Goal: Task Accomplishment & Management: Manage account settings

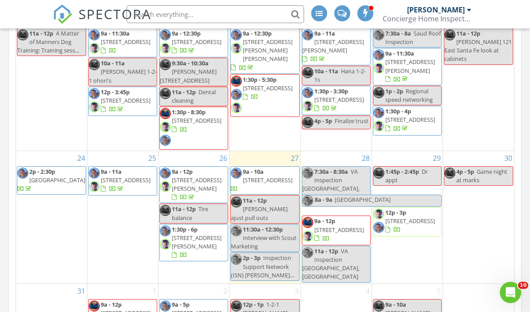
scroll to position [489, 0]
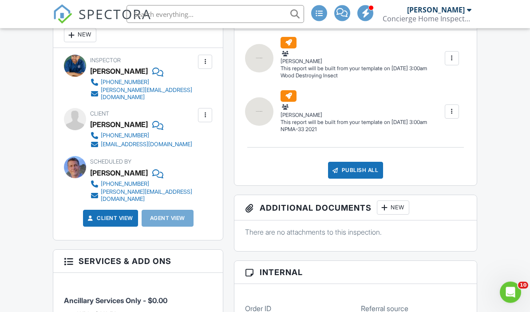
scroll to position [256, 0]
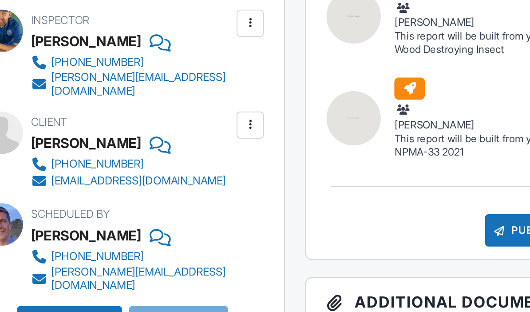
click at [201, 129] on div at bounding box center [205, 133] width 9 height 9
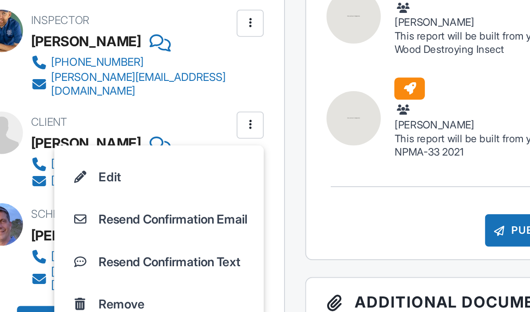
click at [108, 149] on li "Edit" at bounding box center [157, 160] width 99 height 22
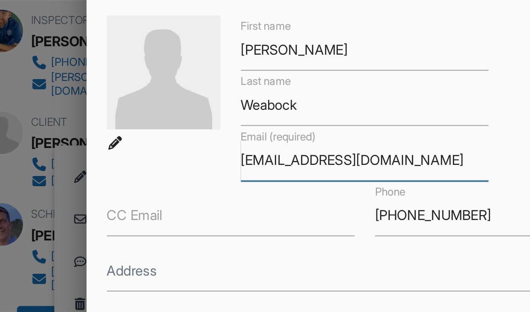
click at [200, 141] on input "nweabock@newdayusa.com" at bounding box center [265, 152] width 130 height 22
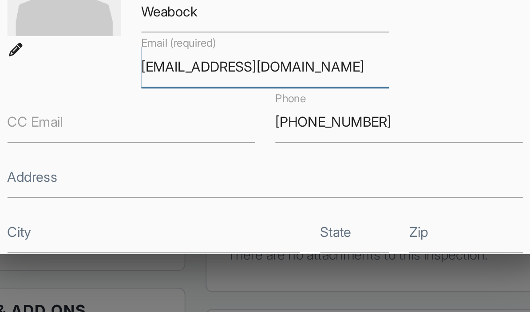
click at [200, 141] on input "nweabock@newdayusa.com" at bounding box center [265, 152] width 130 height 22
click at [200, 141] on input "Nwradock@newdayusa.com" at bounding box center [265, 152] width 130 height 22
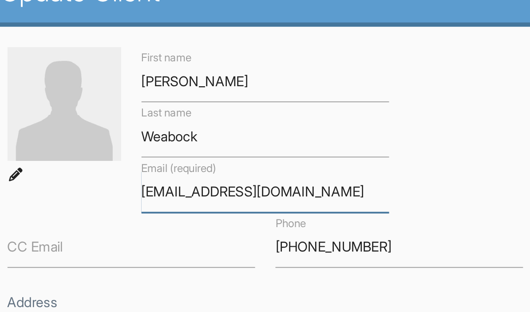
type input "Nweadock@newdayusa.com"
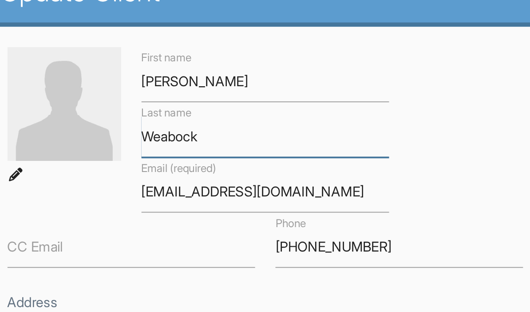
click at [200, 112] on input "Weabock" at bounding box center [265, 123] width 130 height 22
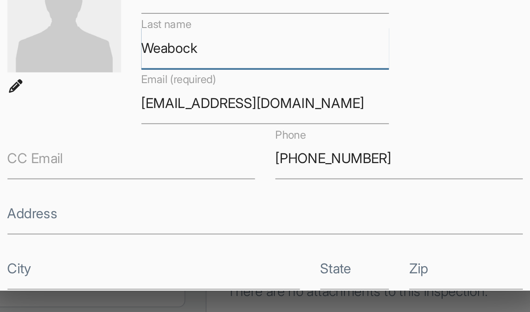
click at [200, 112] on input "Weabock" at bounding box center [265, 123] width 130 height 22
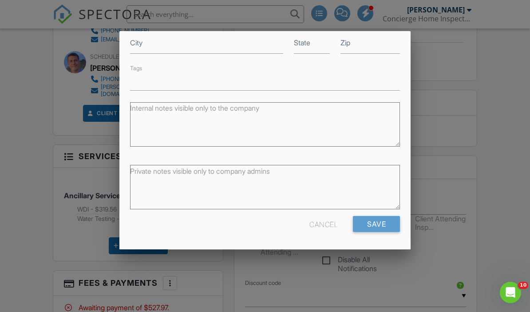
scroll to position [195, 0]
type input "Weadock"
click at [381, 226] on input "Save" at bounding box center [376, 224] width 47 height 16
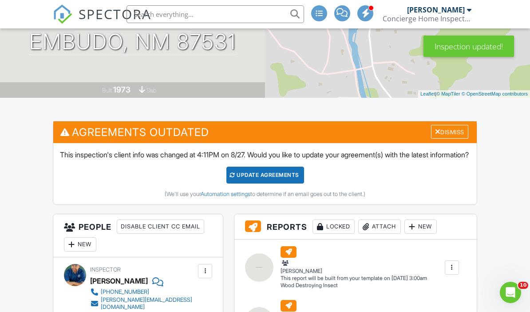
click at [266, 182] on div "Update Agreements" at bounding box center [265, 175] width 78 height 17
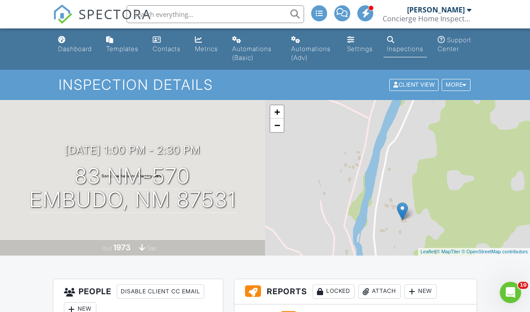
click at [69, 42] on link "Dashboard" at bounding box center [75, 44] width 41 height 25
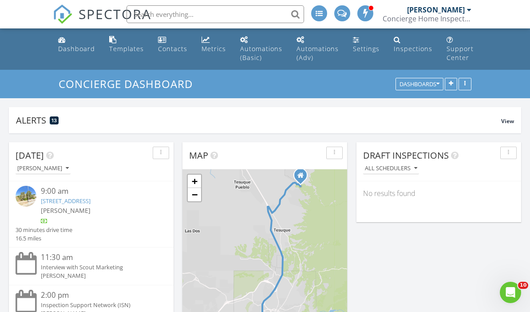
scroll to position [5, 0]
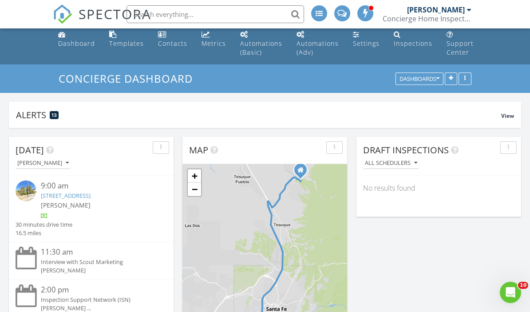
click at [79, 36] on link "Dashboard" at bounding box center [77, 39] width 44 height 25
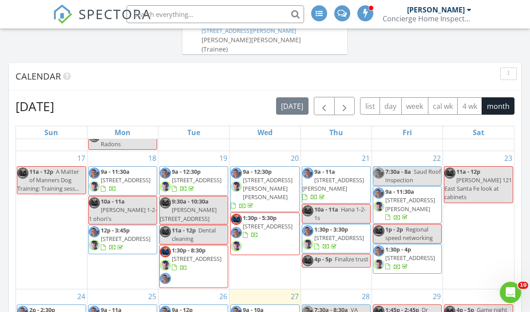
scroll to position [492, 0]
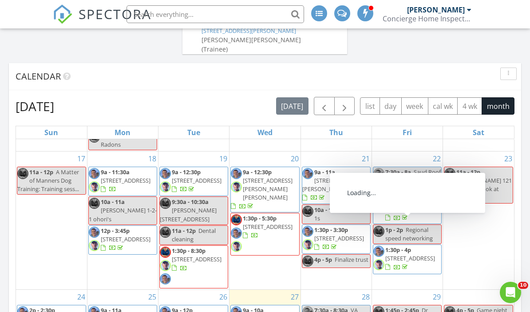
click at [408, 254] on span "33 Private Dr 1155, Espanola 87532" at bounding box center [410, 258] width 50 height 8
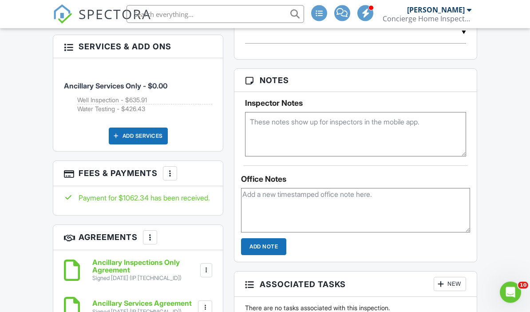
scroll to position [614, 0]
click at [169, 166] on div "More" at bounding box center [170, 173] width 14 height 14
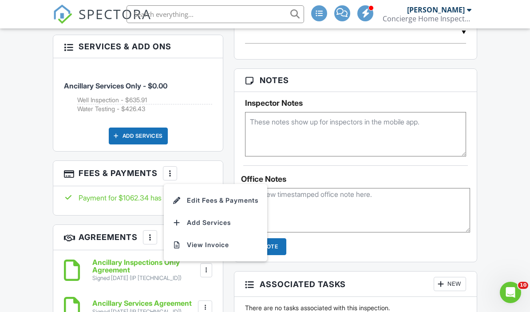
click at [207, 189] on li "Edit Fees & Payments" at bounding box center [215, 200] width 93 height 22
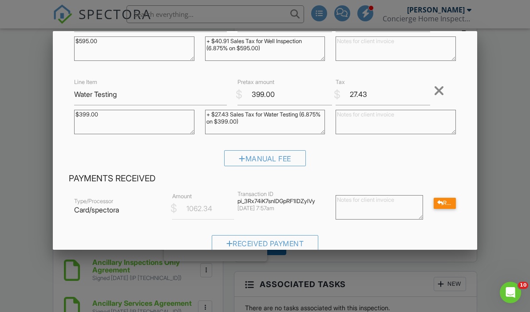
scroll to position [131, 0]
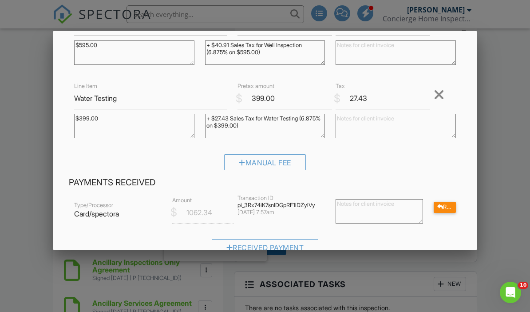
click at [259, 163] on div "Manual Fee" at bounding box center [265, 162] width 82 height 16
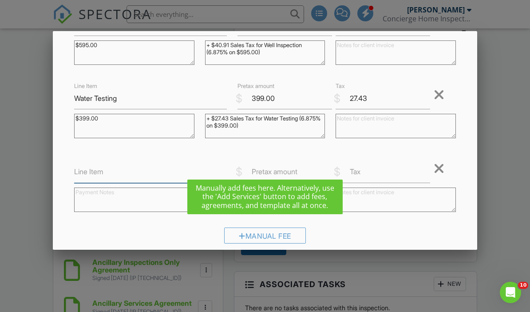
click at [106, 168] on input "Line Item" at bounding box center [150, 172] width 153 height 22
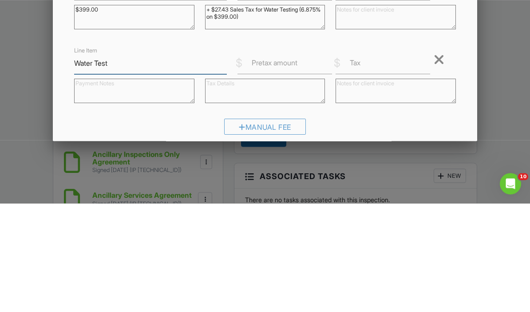
type input "Water Test"
click at [274, 167] on label "Pretax amount" at bounding box center [275, 172] width 46 height 10
click at [274, 161] on input "Pretax amount" at bounding box center [285, 172] width 95 height 22
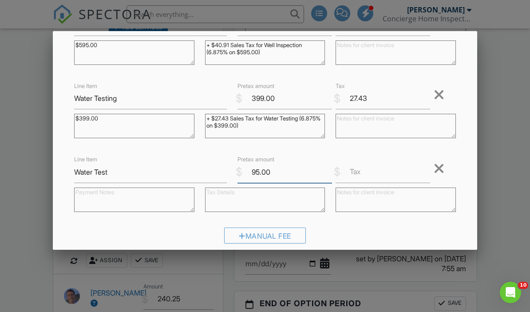
type input "95.00"
click at [67, 171] on div "Inspection Fees Line Item Ancillary Services Only $ Amount 0.00 $0.00 (Base) Re…" at bounding box center [264, 96] width 403 height 305
click at [80, 173] on input "Water Test" at bounding box center [150, 172] width 153 height 22
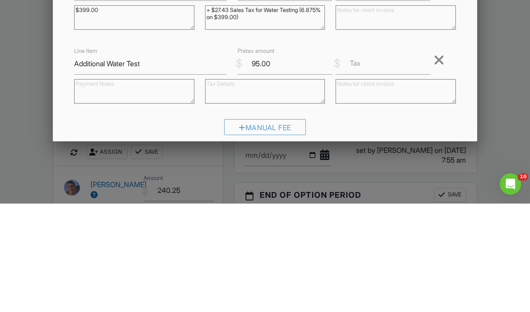
scroll to position [830, 0]
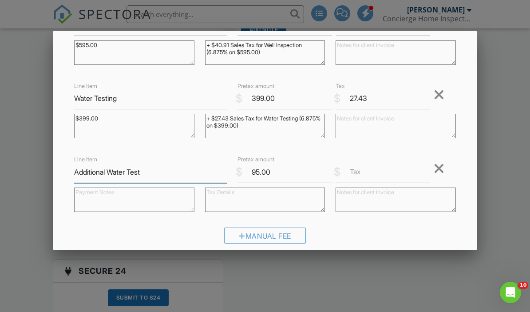
type input "Additional Water Test"
click at [122, 193] on textarea at bounding box center [134, 199] width 120 height 24
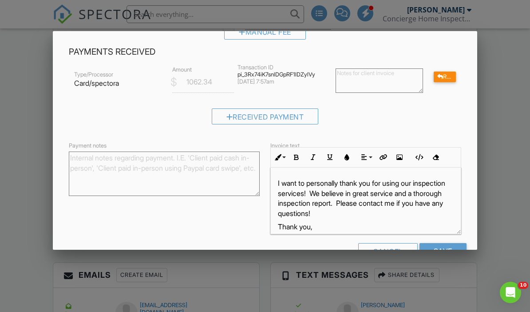
scroll to position [335, 0]
type textarea "Requested additional water test from osmosis faucet."
click at [448, 252] on input "Save" at bounding box center [443, 251] width 47 height 16
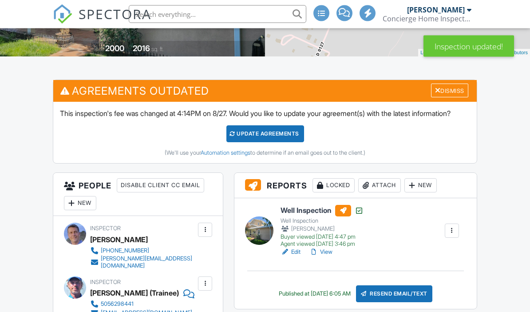
scroll to position [131, 0]
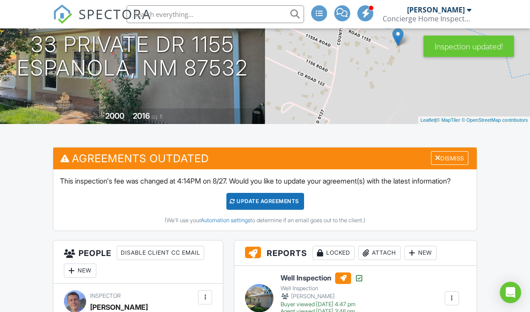
click at [445, 157] on div "Dismiss" at bounding box center [449, 158] width 37 height 14
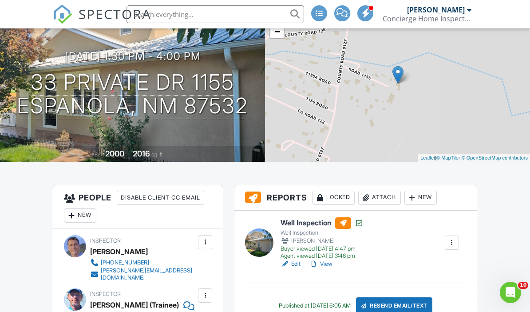
scroll to position [0, 0]
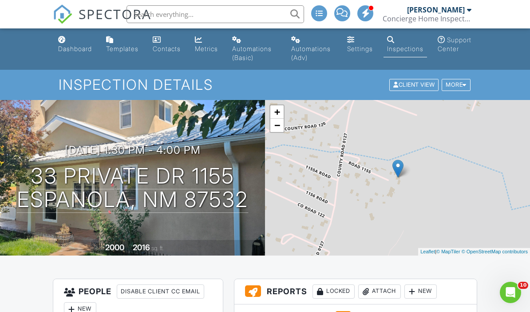
click at [73, 43] on link "Dashboard" at bounding box center [75, 44] width 41 height 25
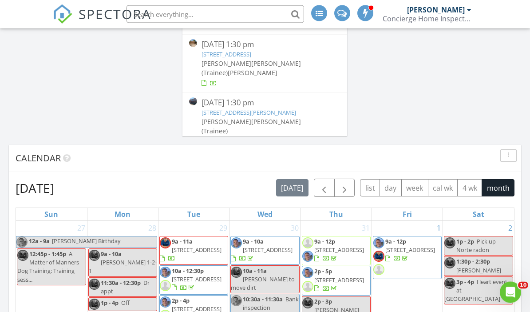
scroll to position [530, 0]
click at [328, 189] on span "button" at bounding box center [324, 188] width 11 height 11
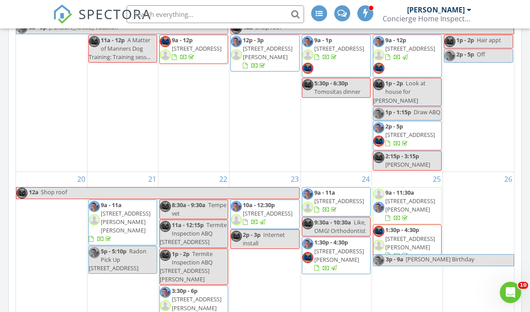
scroll to position [242, 0]
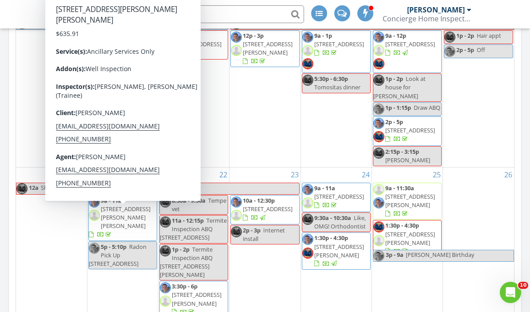
click at [128, 222] on span "[STREET_ADDRESS][PERSON_NAME][PERSON_NAME]" at bounding box center [126, 217] width 50 height 25
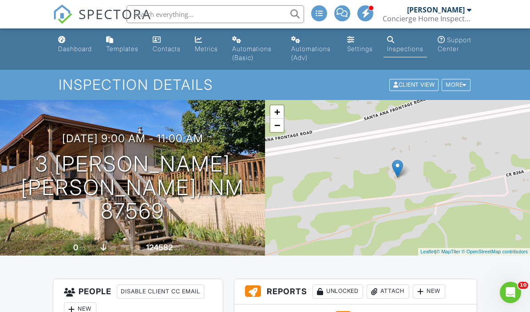
click at [76, 54] on link "Dashboard" at bounding box center [75, 44] width 41 height 25
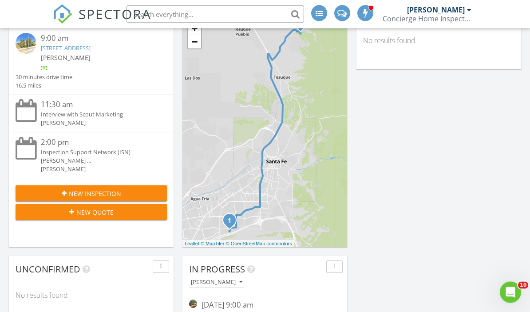
scroll to position [153, 0]
click at [109, 189] on span "New Inspection" at bounding box center [95, 193] width 52 height 9
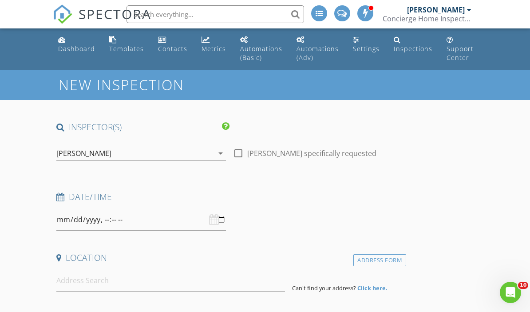
click at [221, 150] on icon "arrow_drop_down" at bounding box center [220, 153] width 11 height 11
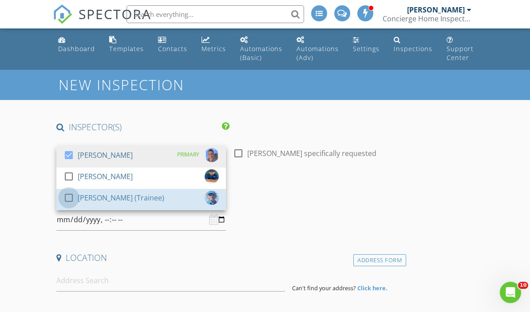
click at [68, 190] on div at bounding box center [68, 197] width 15 height 15
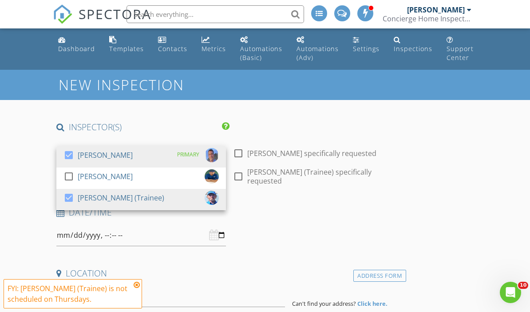
click at [69, 147] on div at bounding box center [68, 154] width 15 height 15
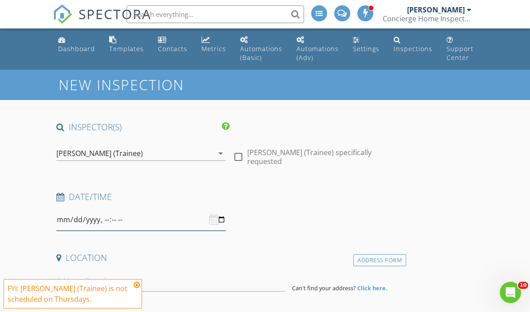
click at [123, 222] on input "datetime-local" at bounding box center [141, 220] width 170 height 22
type input "2025-09-02T09:00"
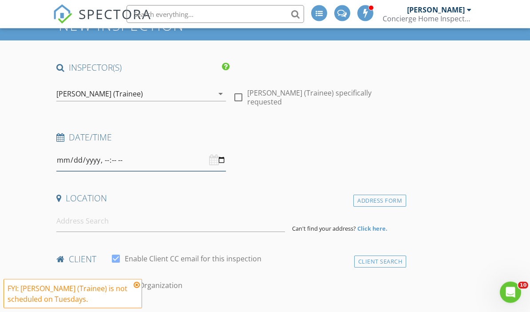
scroll to position [59, 0]
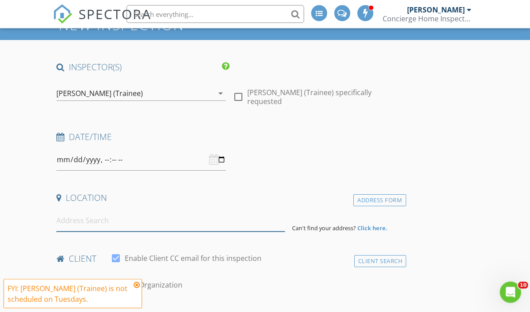
click at [107, 218] on input at bounding box center [170, 221] width 229 height 22
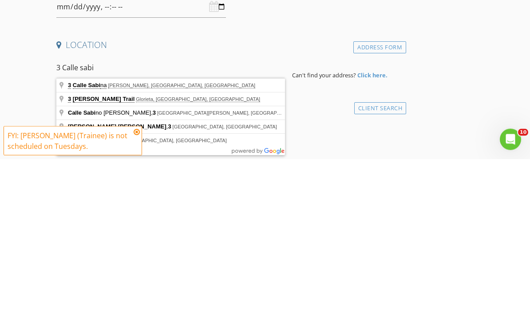
type input "3 Calle Sabina, Serafina, NM, USA"
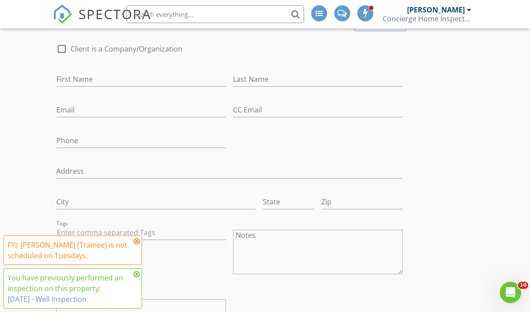
scroll to position [467, 0]
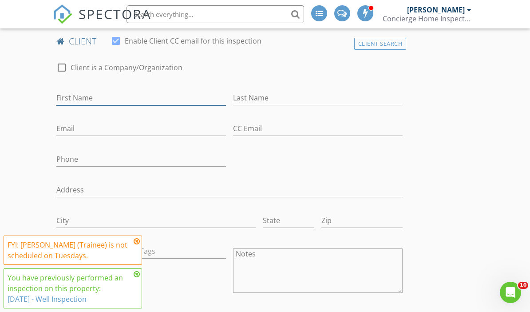
click at [105, 99] on input "First Name" at bounding box center [141, 98] width 170 height 15
type input "[PERSON_NAME]"
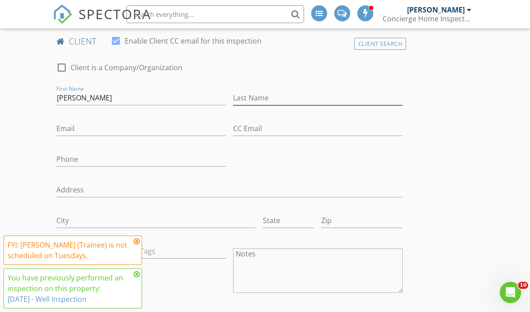
click at [288, 93] on input "Last Name" at bounding box center [318, 98] width 170 height 15
type input "[PERSON_NAME]"
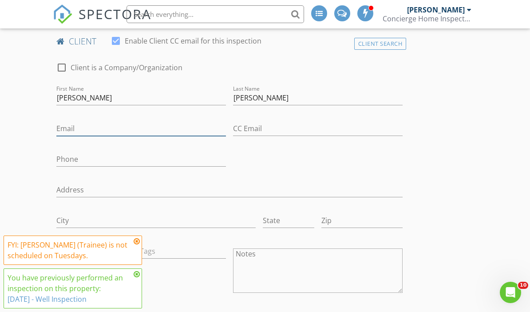
click at [120, 122] on input "Email" at bounding box center [141, 128] width 170 height 15
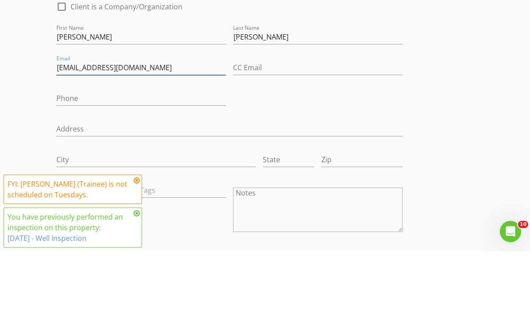
type input "Lgonzales@santaferealestate.com"
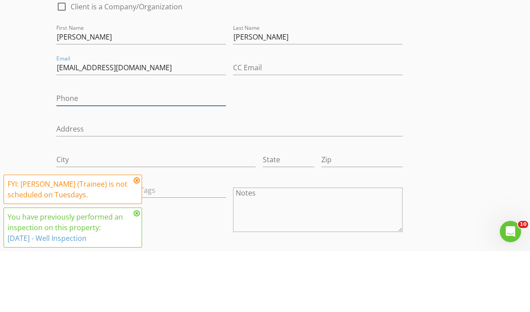
click at [150, 152] on input "Phone" at bounding box center [141, 159] width 170 height 15
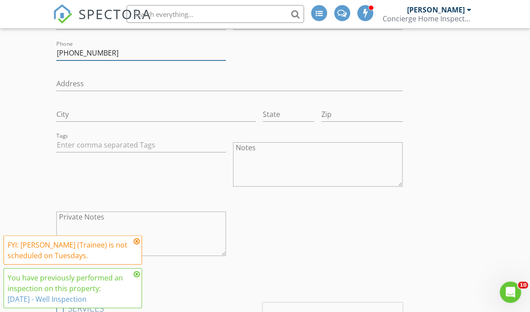
scroll to position [573, 0]
type input "[PHONE_NUMBER]"
click at [139, 245] on icon at bounding box center [137, 241] width 6 height 7
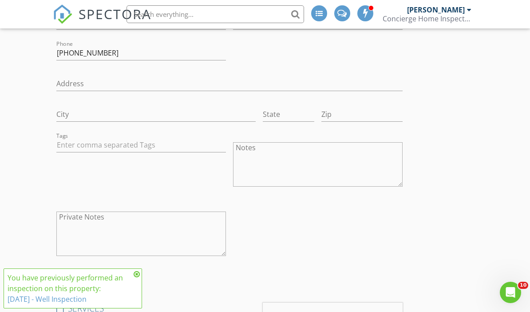
click at [141, 304] on h4 "SERVICES" at bounding box center [155, 308] width 199 height 12
click at [135, 278] on icon at bounding box center [137, 273] width 6 height 7
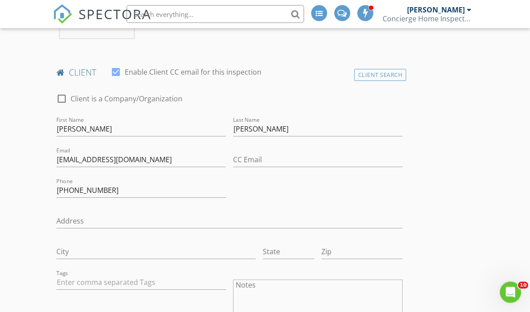
scroll to position [436, 0]
click at [71, 95] on label "Client is a Company/Organization" at bounding box center [127, 98] width 112 height 9
click at [63, 98] on div at bounding box center [61, 98] width 15 height 15
checkbox input "false"
click at [278, 121] on input "Last Name" at bounding box center [318, 128] width 170 height 15
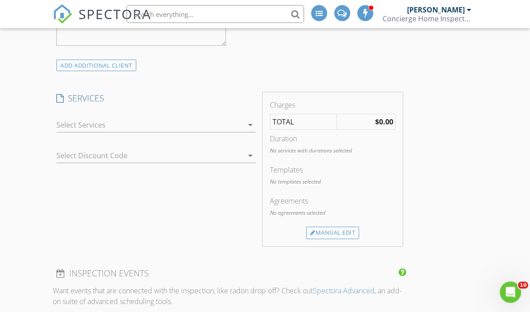
scroll to position [815, 0]
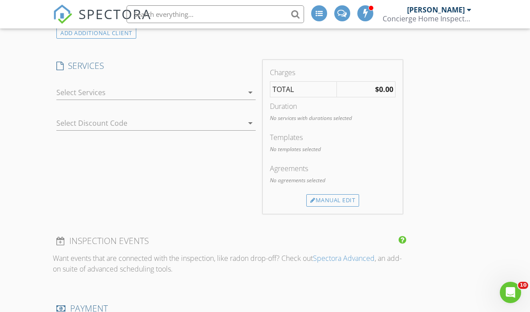
type input "Gonzales"
click at [246, 92] on icon "arrow_drop_down" at bounding box center [250, 92] width 11 height 11
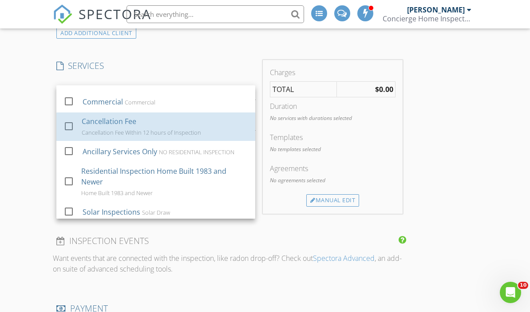
scroll to position [61, 0]
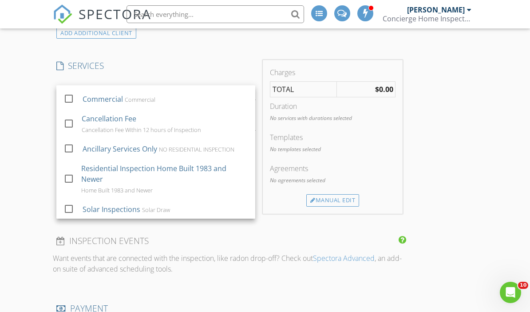
click at [69, 147] on div at bounding box center [68, 147] width 15 height 15
checkbox input "false"
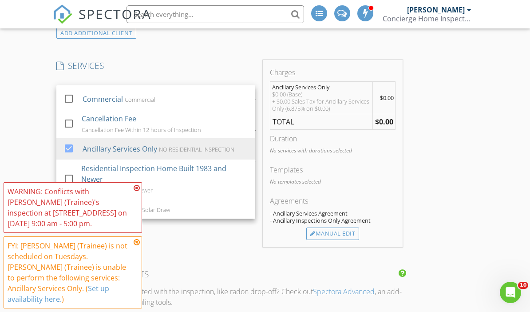
click at [471, 246] on div "INSPECTOR(S) check_box_outline_blank Joseph Mahoney check_box_outline_blank Set…" at bounding box center [265, 246] width 424 height 1880
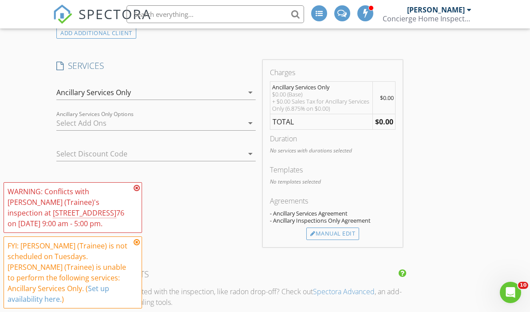
click at [136, 217] on div "SERVICES check_box_outline_blank Interior Only Inspection Under 1000 Square Fee…" at bounding box center [156, 153] width 206 height 186
click at [135, 191] on icon at bounding box center [137, 187] width 6 height 7
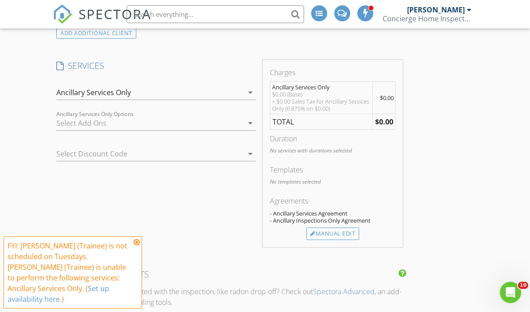
click at [135, 246] on icon at bounding box center [137, 241] width 6 height 7
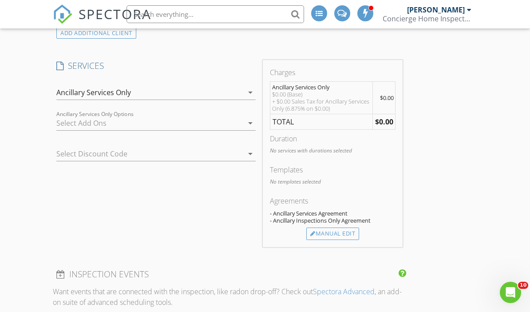
click at [249, 121] on icon "arrow_drop_down" at bounding box center [250, 123] width 11 height 11
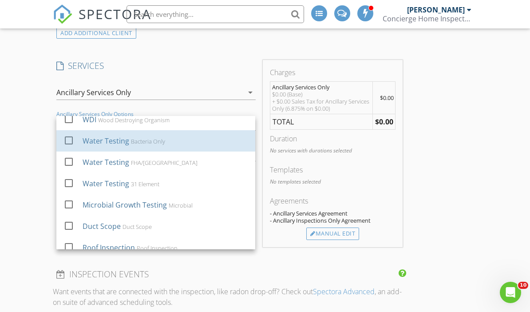
scroll to position [69, 0]
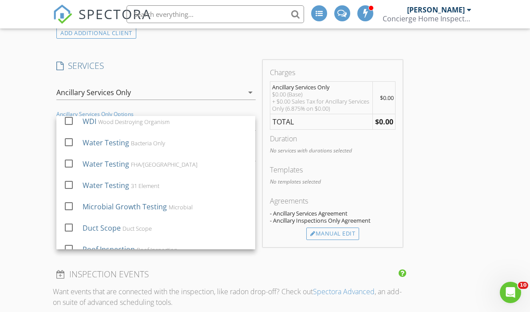
click at [67, 160] on div at bounding box center [68, 162] width 15 height 15
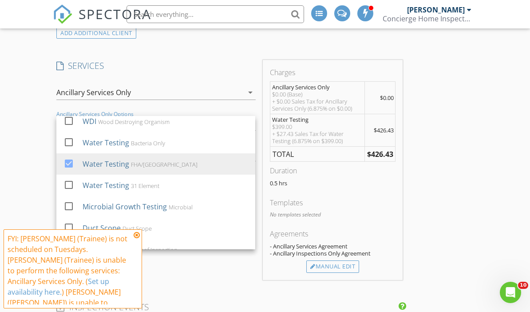
click at [452, 236] on div "INSPECTOR(S) check_box_outline_blank Joseph Mahoney check_box_outline_blank Set…" at bounding box center [265, 262] width 424 height 1912
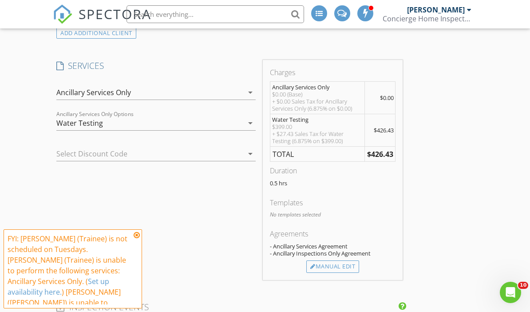
click at [346, 264] on div "Manual Edit" at bounding box center [332, 266] width 53 height 12
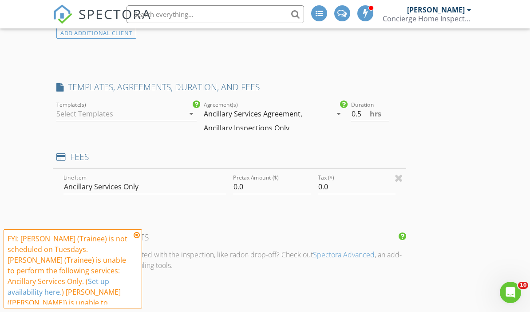
type input "0"
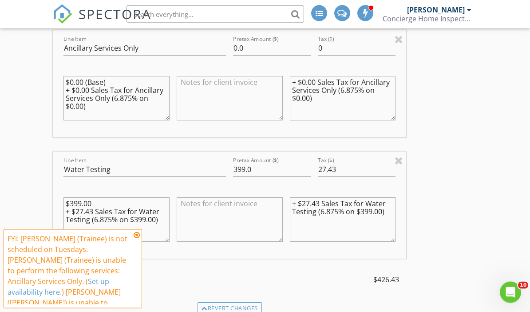
scroll to position [955, 0]
click at [277, 162] on input "399.0" at bounding box center [272, 169] width 78 height 15
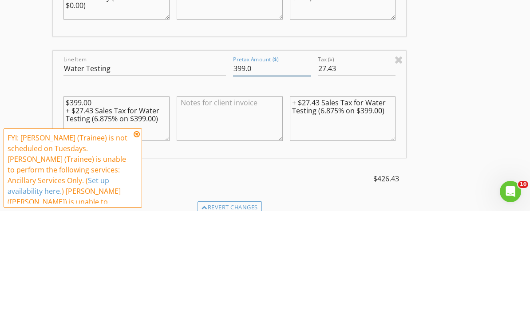
click at [263, 162] on input "399.0" at bounding box center [272, 169] width 78 height 15
type input "3"
type input "415.00"
click at [348, 162] on input "27.43" at bounding box center [357, 169] width 78 height 15
type input "2"
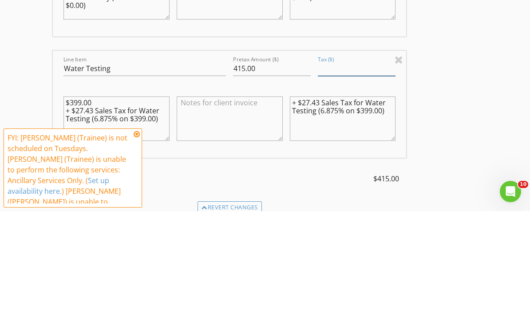
type input "0"
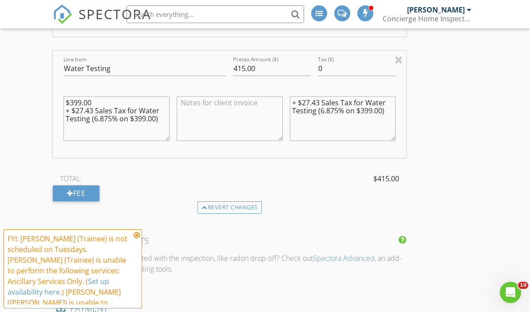
click at [204, 104] on textarea at bounding box center [230, 118] width 106 height 44
type textarea "W"
type textarea "VA Water Testing Rush"
click at [388, 107] on textarea "+ $27.43 Sales Tax for Water Testing (6.875% on $399.00)" at bounding box center [343, 118] width 106 height 44
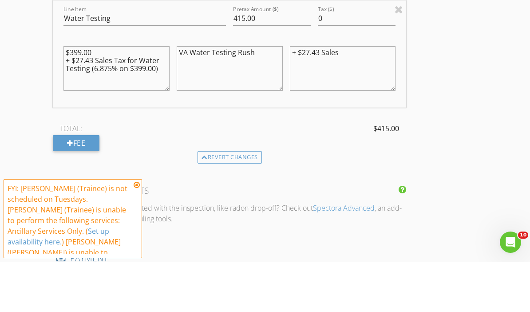
type textarea "+ $"
click at [164, 96] on textarea "$399.00 + $27.43 Sales Tax for Water Testing (6.875% on $399.00)" at bounding box center [116, 118] width 106 height 44
type textarea "$399.00 + $"
click at [67, 96] on textarea "$415.00" at bounding box center [116, 118] width 106 height 44
click at [107, 96] on textarea "$415.00" at bounding box center [116, 118] width 106 height 44
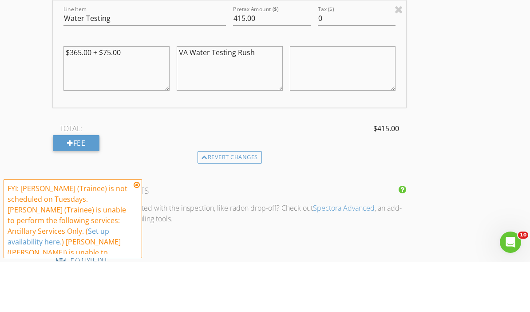
click at [91, 96] on textarea "$365.00 + $75.00" at bounding box center [116, 118] width 106 height 44
click at [96, 92] on div "$365.00 + $75.00" at bounding box center [116, 118] width 106 height 53
click at [96, 96] on textarea "$365.00 + $75.00" at bounding box center [116, 118] width 106 height 44
click at [93, 96] on textarea "$365.00 + $75.00" at bounding box center [116, 118] width 106 height 44
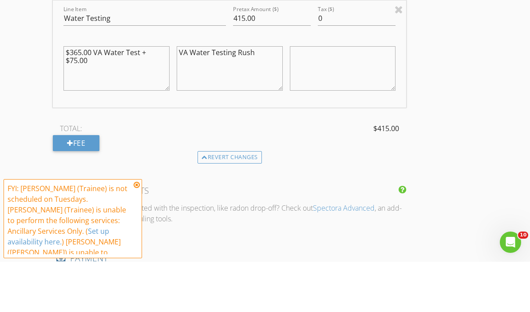
click at [115, 96] on textarea "$365.00 VA Water Test + $75.00" at bounding box center [116, 118] width 106 height 44
click at [101, 96] on textarea "$365.00 VA Water Test + $75.00" at bounding box center [116, 118] width 106 height 44
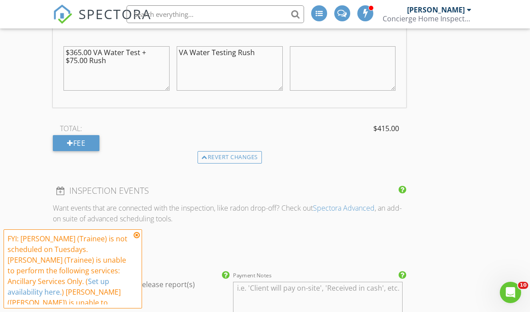
click at [128, 62] on textarea "$365.00 VA Water Test + $75.00 Rush" at bounding box center [116, 68] width 106 height 44
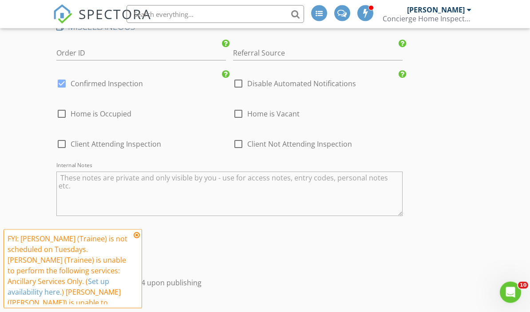
scroll to position [1694, 0]
type textarea "$365.00 VA Water Test + $75.00 Rush = $415.00"
click at [67, 81] on div at bounding box center [61, 83] width 15 height 15
checkbox input "false"
checkbox input "true"
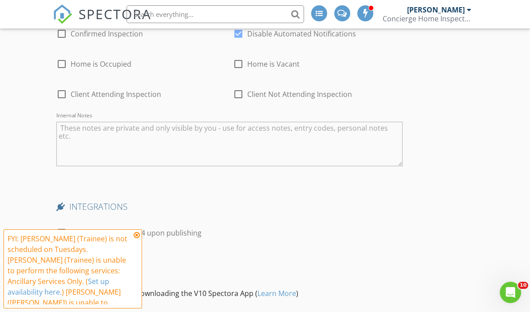
scroll to position [1875, 0]
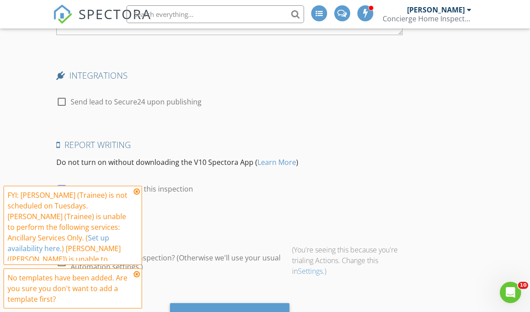
click at [246, 310] on div "Save Inspection" at bounding box center [229, 314] width 63 height 9
click at [408, 289] on div "You may be double booking! This inspection may be overlapping a recently booked…" at bounding box center [265, 156] width 530 height 312
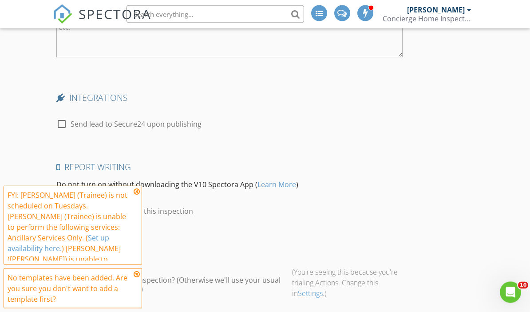
scroll to position [1912, 0]
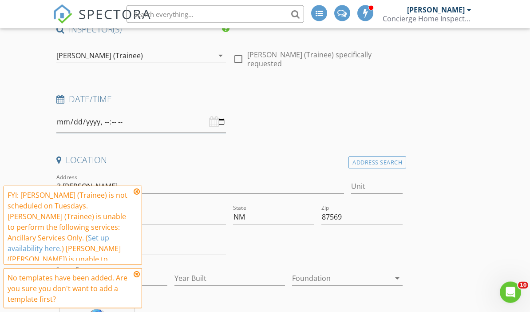
click at [123, 123] on input "datetime-local" at bounding box center [141, 122] width 170 height 22
type input "2025-09-01T09:00"
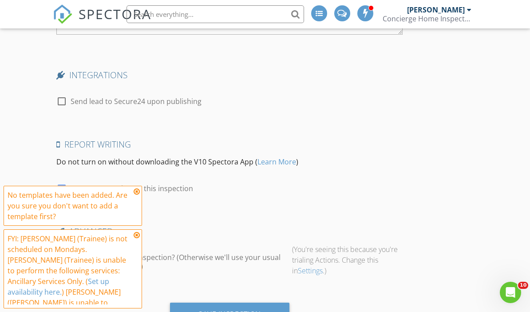
scroll to position [1875, 0]
click at [250, 311] on div "Save Inspection" at bounding box center [229, 314] width 63 height 9
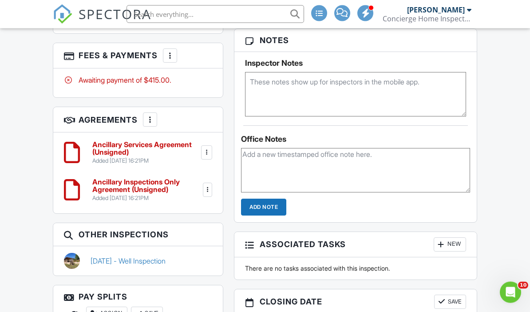
scroll to position [691, 0]
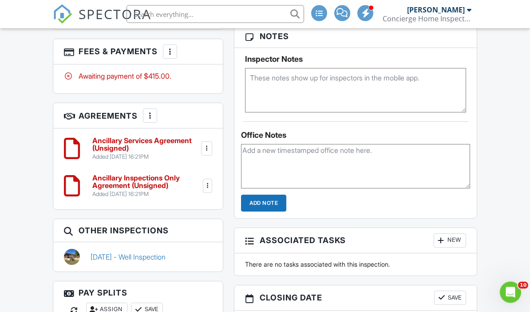
click at [211, 182] on div at bounding box center [207, 186] width 9 height 9
click at [186, 245] on li "Delete" at bounding box center [181, 254] width 51 height 22
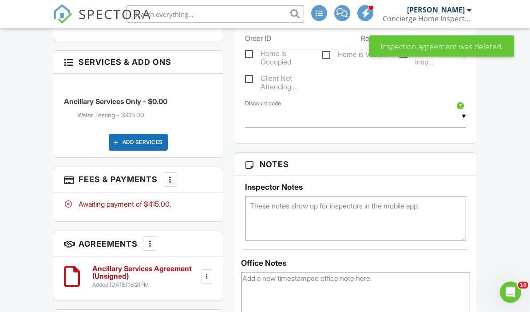
scroll to position [567, 0]
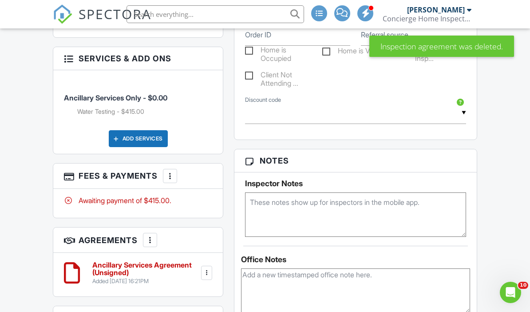
click at [208, 268] on div at bounding box center [206, 272] width 9 height 9
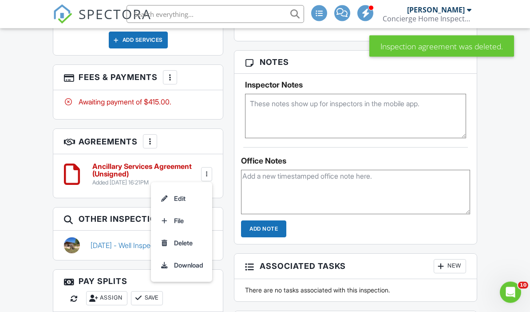
scroll to position [667, 0]
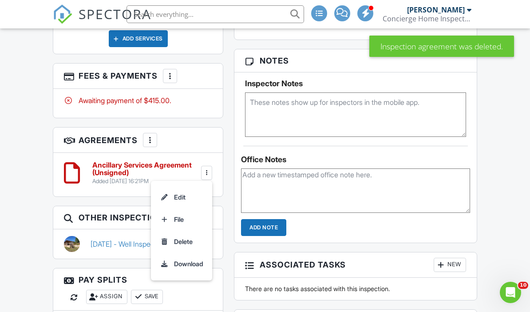
click at [180, 258] on li "Download" at bounding box center [181, 264] width 51 height 22
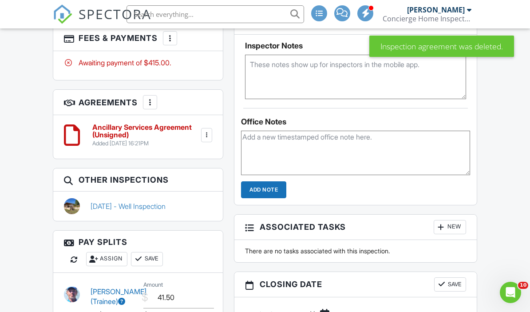
click at [211, 128] on div at bounding box center [206, 135] width 11 height 14
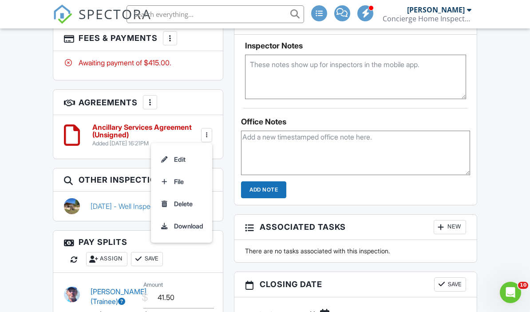
click at [178, 153] on li "Edit" at bounding box center [181, 159] width 51 height 22
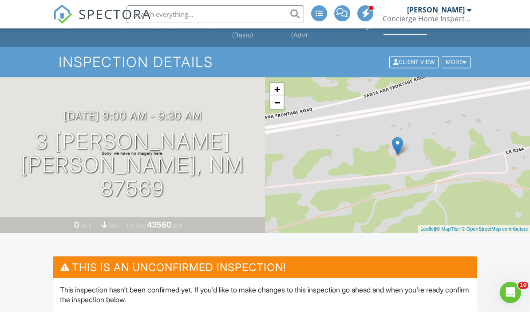
scroll to position [0, 0]
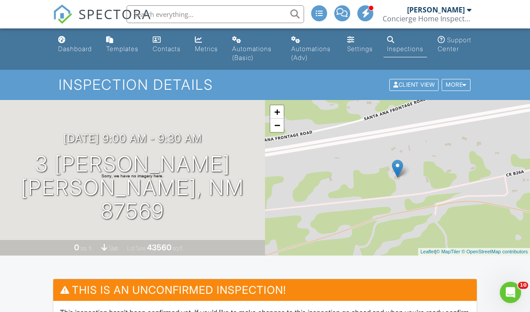
click at [76, 47] on div "Dashboard" at bounding box center [75, 49] width 34 height 8
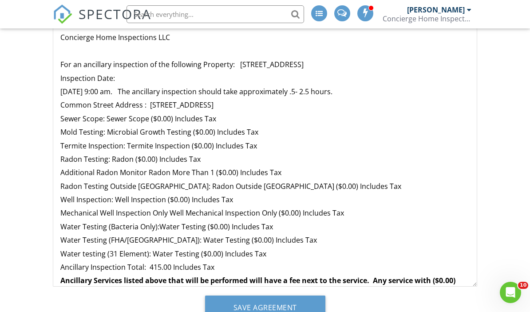
scroll to position [203, 0]
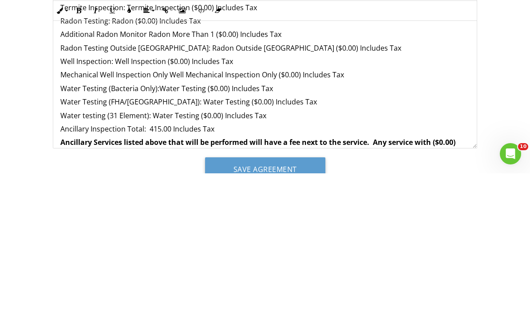
click at [146, 262] on p "Ancillary Inspection Total: 415.00 Includes Tax" at bounding box center [264, 267] width 409 height 10
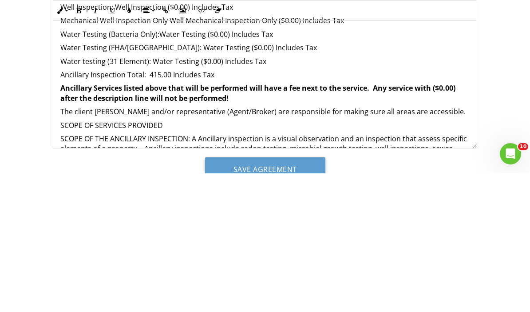
scroll to position [55, 0]
click at [153, 208] on p "Ancillary Inspection Total: 415.00 Includes Tax" at bounding box center [264, 213] width 409 height 10
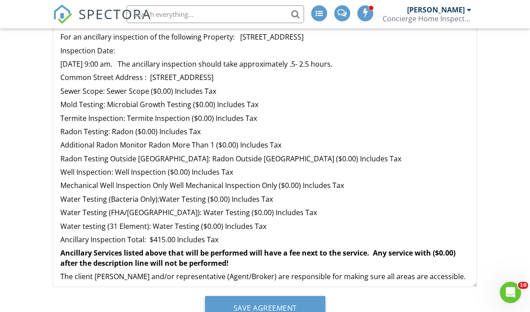
scroll to position [31, 0]
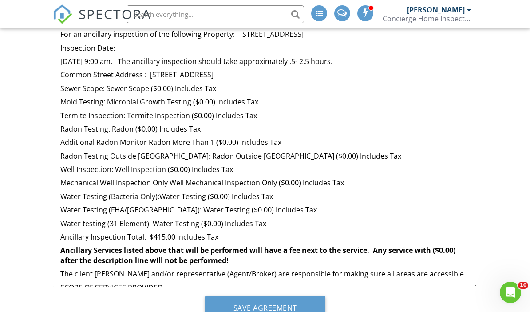
click at [207, 205] on p "Water Testing (FHA/VA): Water Testing ($0.00) Includes Tax" at bounding box center [264, 210] width 409 height 10
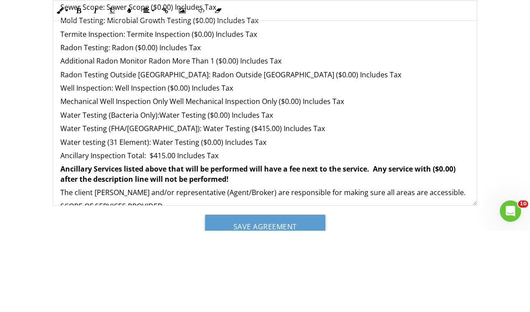
click at [281, 205] on p "Water Testing (FHA/VA): Water Testing ($415.00) Includes Tax" at bounding box center [264, 210] width 409 height 10
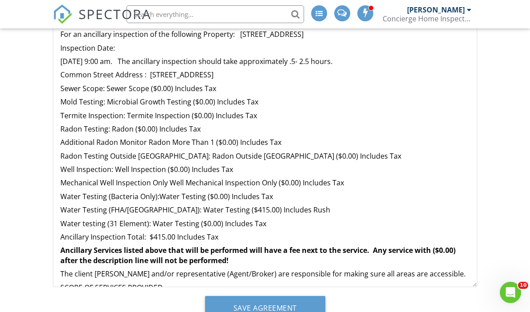
click at [234, 232] on p "Ancillary Inspection Total: $415.00 Includes Tax" at bounding box center [264, 237] width 409 height 10
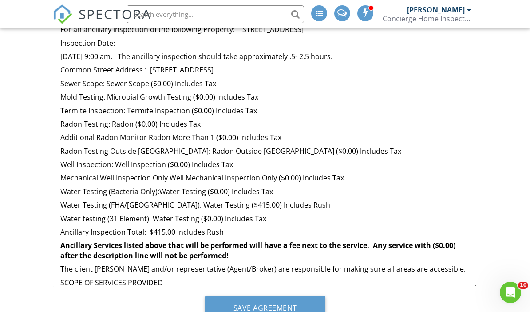
scroll to position [37, 0]
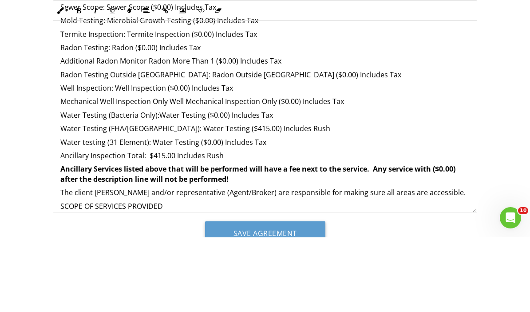
click at [286, 185] on p "Water Testing (Bacteria Only):Water Testing ($0.00) Includes Tax" at bounding box center [264, 190] width 409 height 10
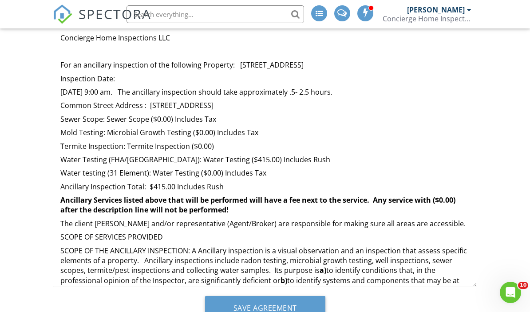
scroll to position [0, 0]
click at [234, 142] on p "Termite Inspection: Termite Inspection ($0.00) ​ ​" at bounding box center [264, 146] width 409 height 10
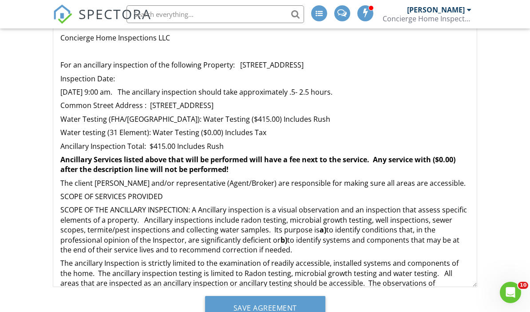
click at [285, 302] on input "Save Agreement" at bounding box center [265, 308] width 120 height 24
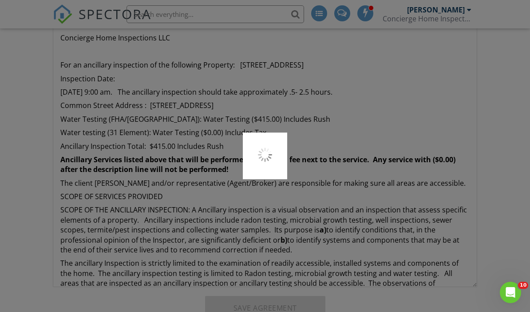
scroll to position [240, 0]
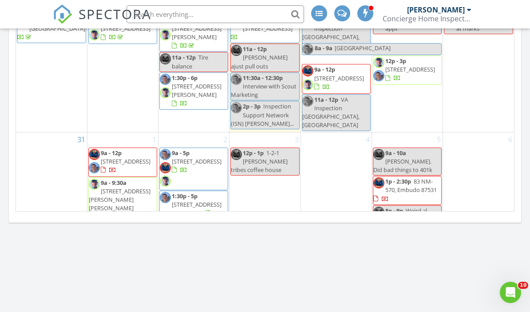
scroll to position [507, 0]
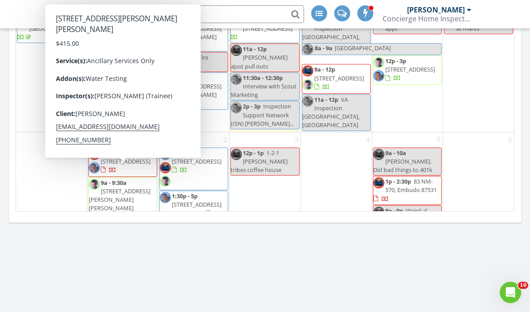
click at [122, 187] on span "3 Calle Sabina, Serafina 87569" at bounding box center [120, 199] width 62 height 25
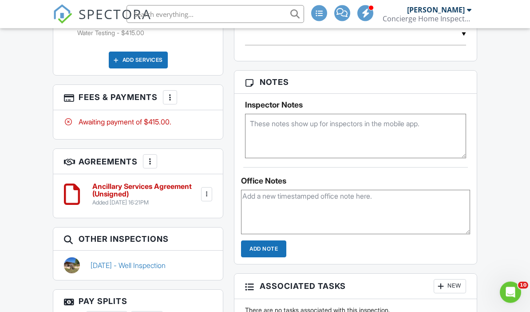
scroll to position [646, 0]
click at [210, 190] on div at bounding box center [206, 194] width 9 height 9
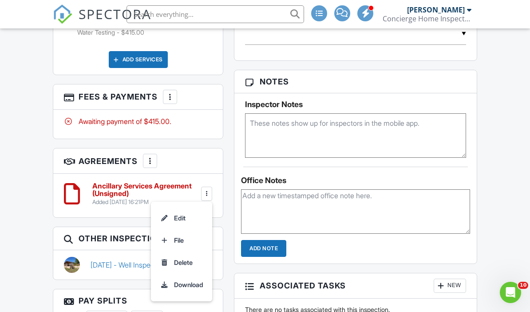
click at [177, 207] on li "Edit" at bounding box center [181, 218] width 51 height 22
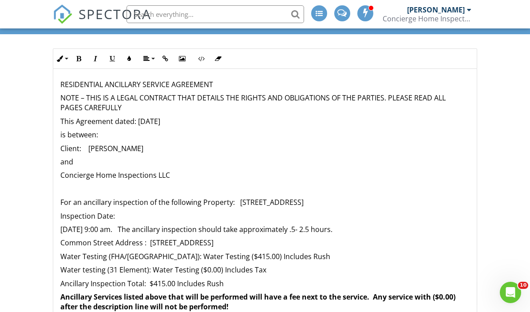
scroll to position [90, 0]
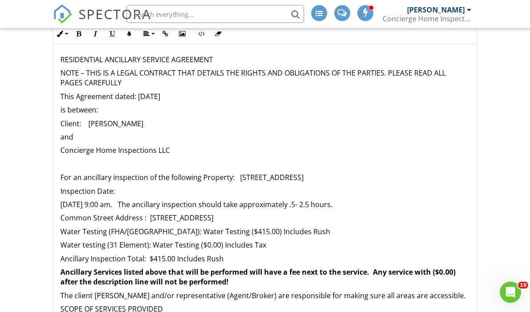
click at [68, 177] on p "For an ancillary inspection of the following Property: [STREET_ADDRESS]" at bounding box center [264, 178] width 409 height 10
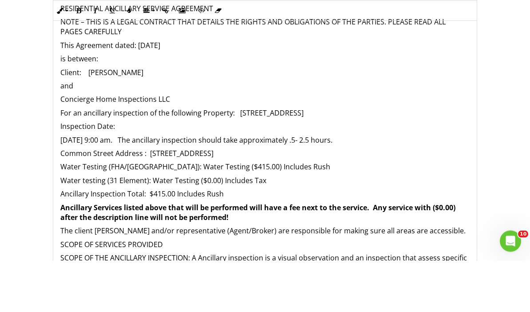
click at [114, 159] on span "For an ancillary inspection of the following Property: [STREET_ADDRESS]" at bounding box center [181, 164] width 243 height 10
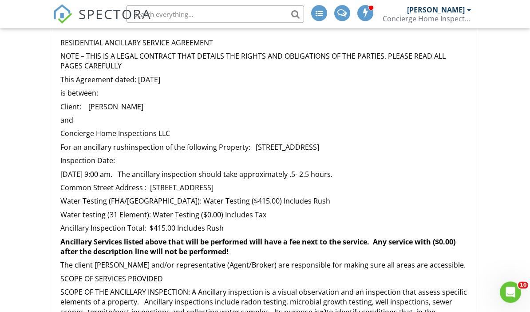
scroll to position [110, 0]
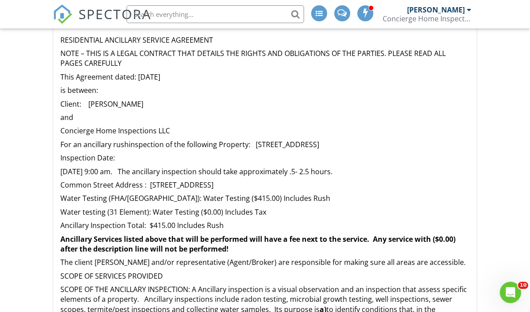
click at [291, 197] on p "Water Testing (FHA/[GEOGRAPHIC_DATA]): Water Testing ($415.00) Includes Rush" at bounding box center [264, 198] width 409 height 10
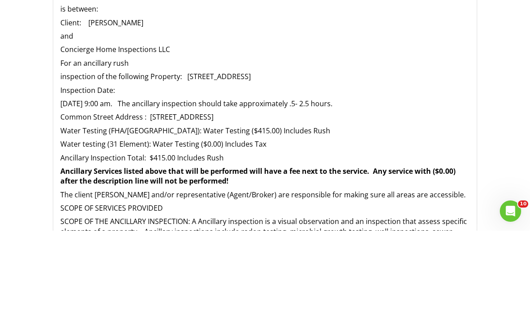
scroll to position [191, 0]
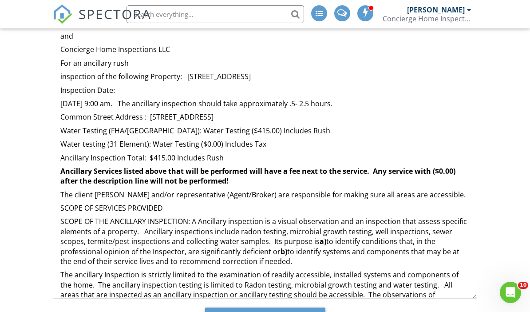
click at [278, 126] on p "Water Testing (FHA/[GEOGRAPHIC_DATA]): Water Testing ($415.00) Includes Rush" at bounding box center [264, 131] width 409 height 10
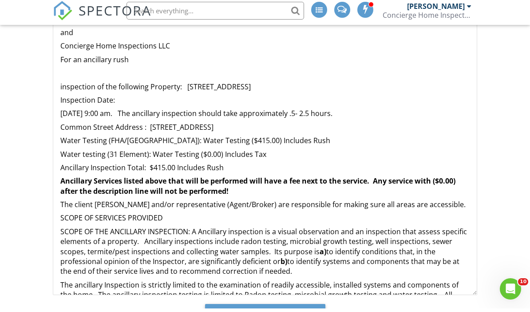
scroll to position [195, 0]
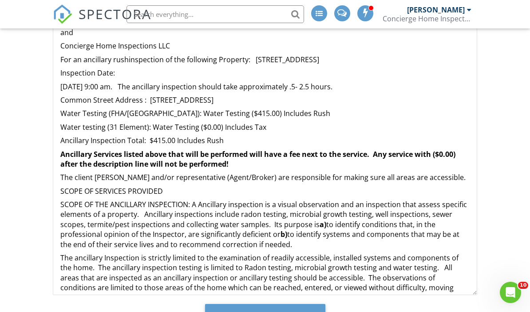
click at [278, 113] on p "Water Testing (FHA/[GEOGRAPHIC_DATA]): Water Testing ($415.00) Includes Rush" at bounding box center [264, 113] width 409 height 10
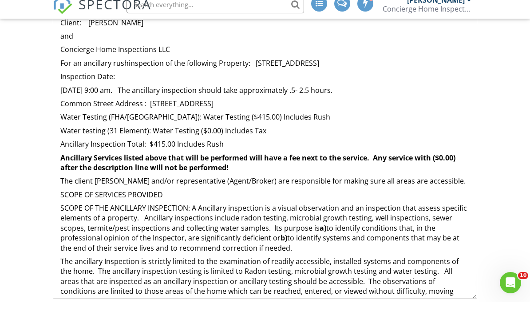
scroll to position [191, 0]
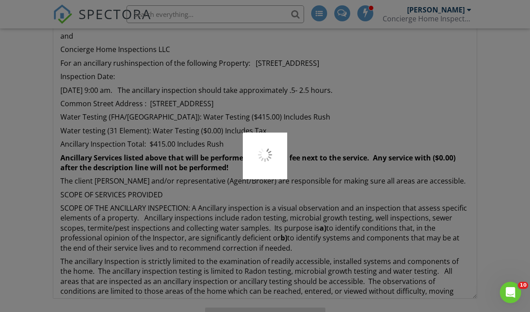
scroll to position [229, 0]
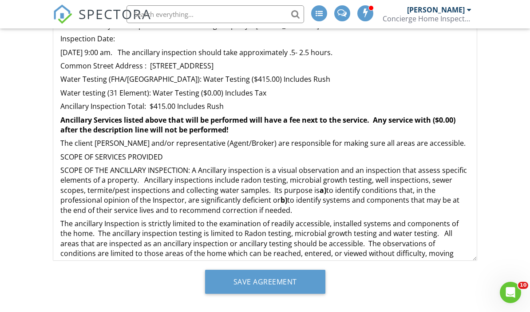
click at [266, 79] on p "Water Testing (FHA/[GEOGRAPHIC_DATA]): Water Testing ($415.00) Includes Rush" at bounding box center [264, 79] width 409 height 10
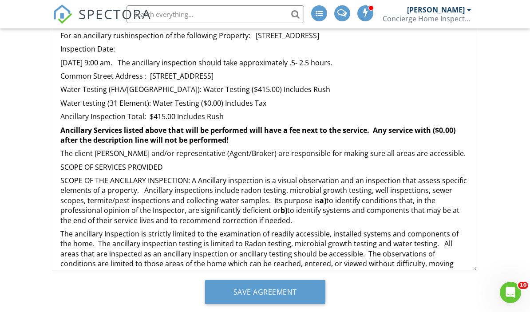
scroll to position [219, 0]
click at [238, 111] on p "Ancillary Inspection Total: $415.00 Includes Rush" at bounding box center [264, 116] width 409 height 10
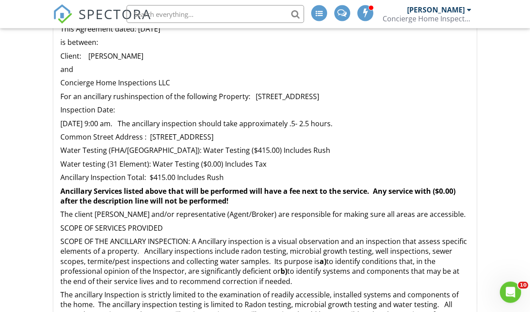
scroll to position [155, 0]
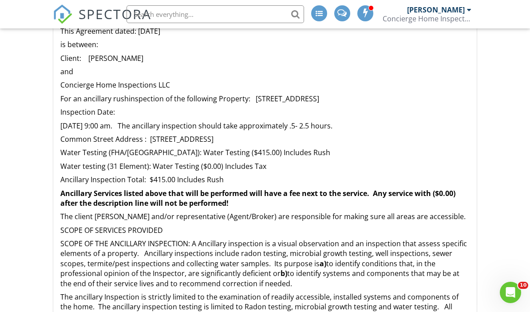
click at [140, 111] on p "Inspection Date:" at bounding box center [264, 112] width 409 height 10
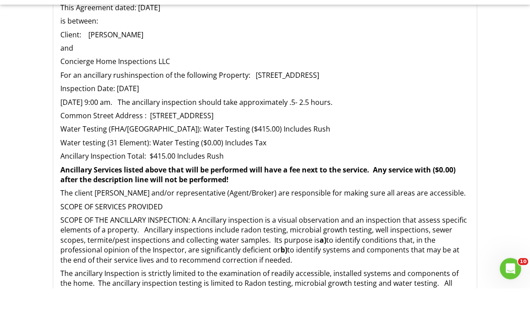
scroll to position [179, 0]
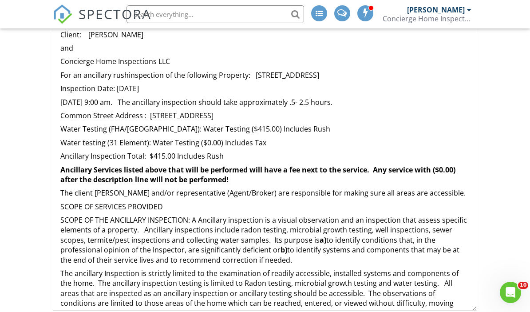
click at [373, 102] on p "09/01/2025 at 9:00 am. The ancillary inspection should take approximately .5- 2…" at bounding box center [264, 102] width 409 height 10
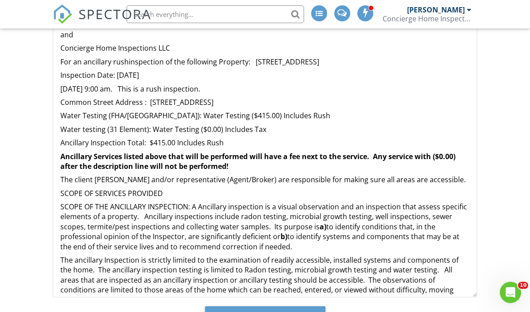
scroll to position [203, 0]
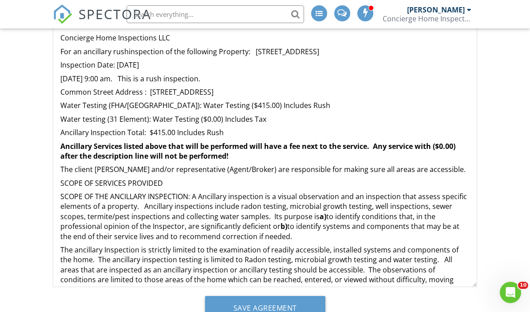
click at [274, 311] on input "Save Agreement" at bounding box center [265, 308] width 120 height 24
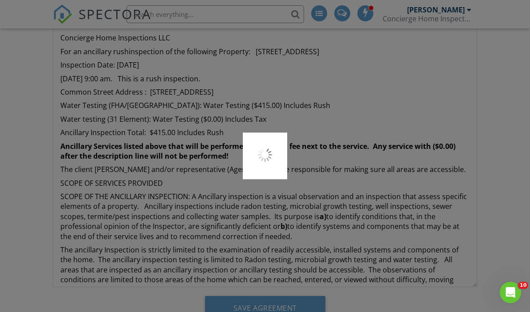
scroll to position [240, 0]
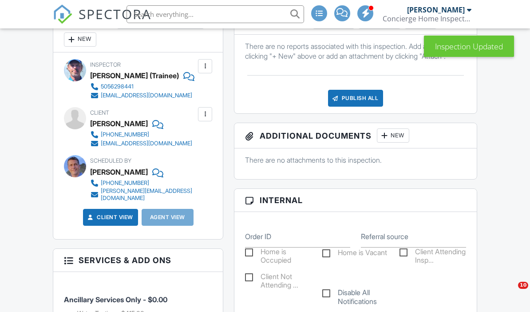
click at [205, 63] on div at bounding box center [205, 66] width 9 height 9
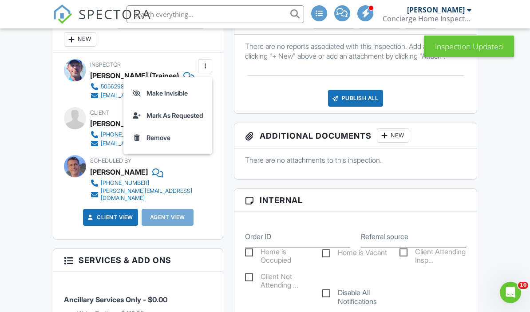
click at [163, 91] on li "Make Invisible" at bounding box center [168, 93] width 78 height 22
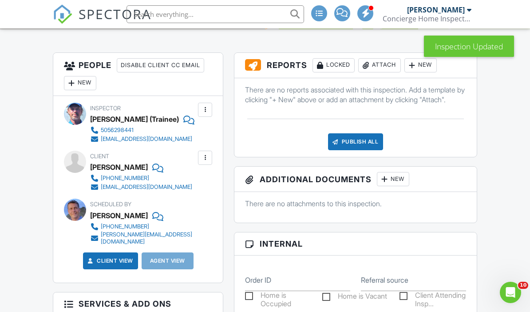
click at [204, 110] on div at bounding box center [205, 109] width 9 height 9
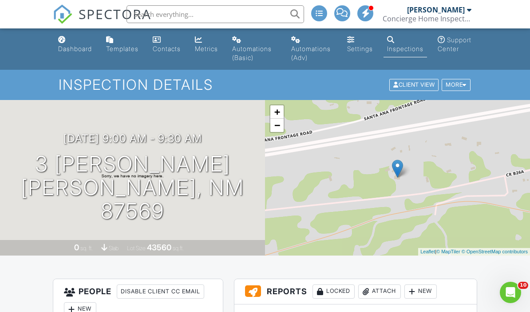
click at [78, 45] on div "Dashboard" at bounding box center [75, 49] width 34 height 8
